Goal: Information Seeking & Learning: Learn about a topic

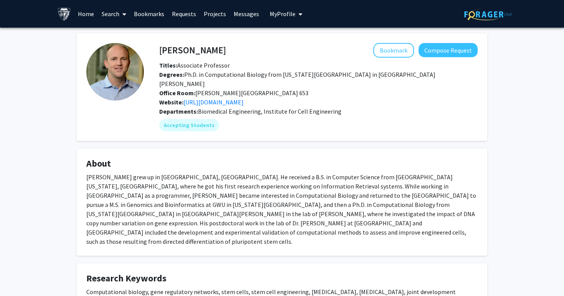
scroll to position [12, 0]
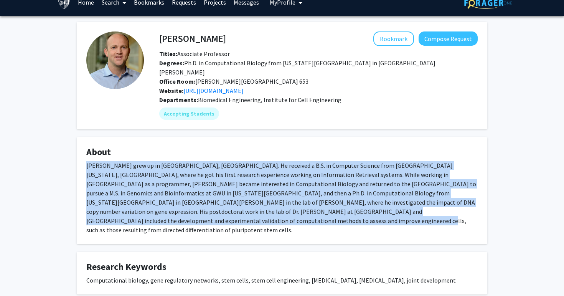
drag, startPoint x: 87, startPoint y: 156, endPoint x: 181, endPoint y: 212, distance: 109.5
click at [181, 212] on div "[PERSON_NAME] grew up in [GEOGRAPHIC_DATA], [GEOGRAPHIC_DATA]. He received a B.…" at bounding box center [281, 198] width 391 height 74
copy div "[PERSON_NAME] grew up in [GEOGRAPHIC_DATA], [GEOGRAPHIC_DATA]. He received a B.…"
click at [174, 213] on div "[PERSON_NAME] grew up in [GEOGRAPHIC_DATA], [GEOGRAPHIC_DATA]. He received a B.…" at bounding box center [281, 198] width 391 height 74
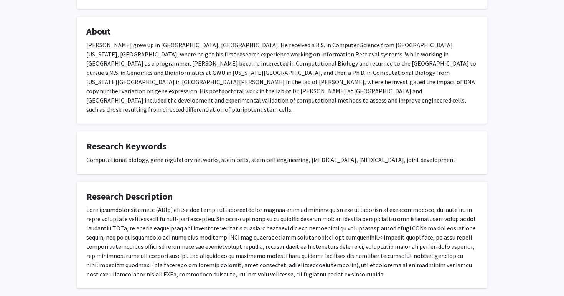
scroll to position [154, 0]
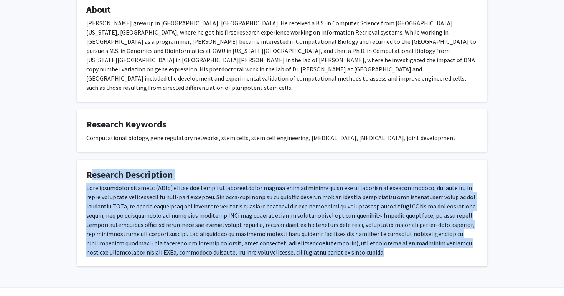
drag, startPoint x: 87, startPoint y: 155, endPoint x: 142, endPoint y: 241, distance: 102.1
click at [142, 241] on fg-card "Research Description" at bounding box center [282, 213] width 411 height 107
copy fg-card "Loremips Dolorsitame Cons adipiscing elitsedd (EIUs) tempor inc utla’e dolorema…"
click at [353, 223] on div at bounding box center [281, 220] width 391 height 74
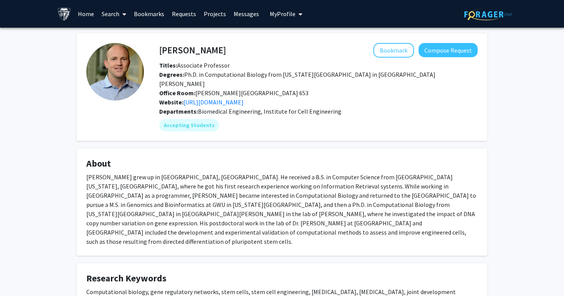
scroll to position [0, 0]
